Goal: Transaction & Acquisition: Subscribe to service/newsletter

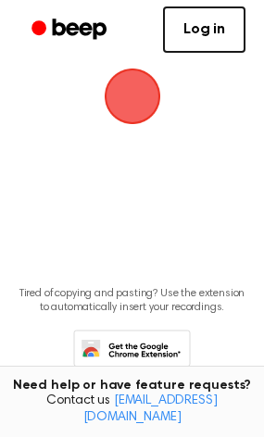
scroll to position [187, 0]
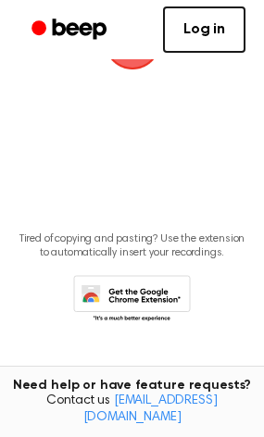
click at [227, 31] on link "Log in" at bounding box center [204, 29] width 82 height 46
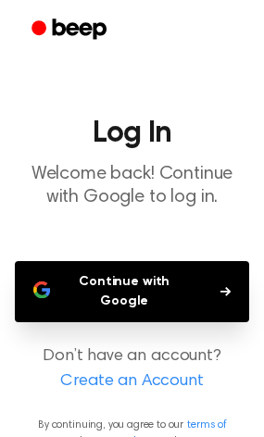
click at [220, 300] on button "Continue with Google" at bounding box center [132, 291] width 234 height 61
click at [191, 298] on button "Continue with Google" at bounding box center [132, 291] width 234 height 61
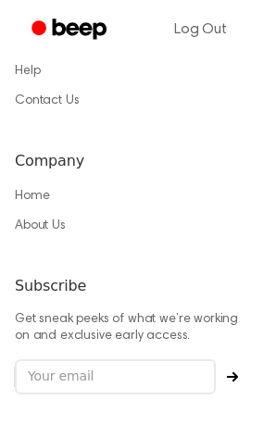
scroll to position [1630, 0]
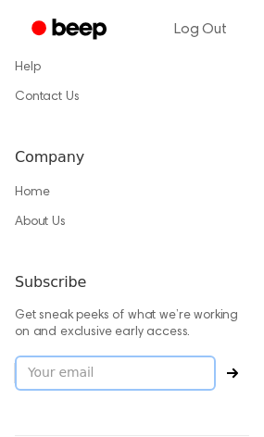
click at [131, 355] on input "email" at bounding box center [115, 372] width 201 height 35
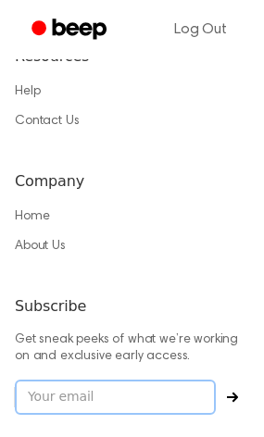
scroll to position [1607, 0]
